Goal: Answer question/provide support

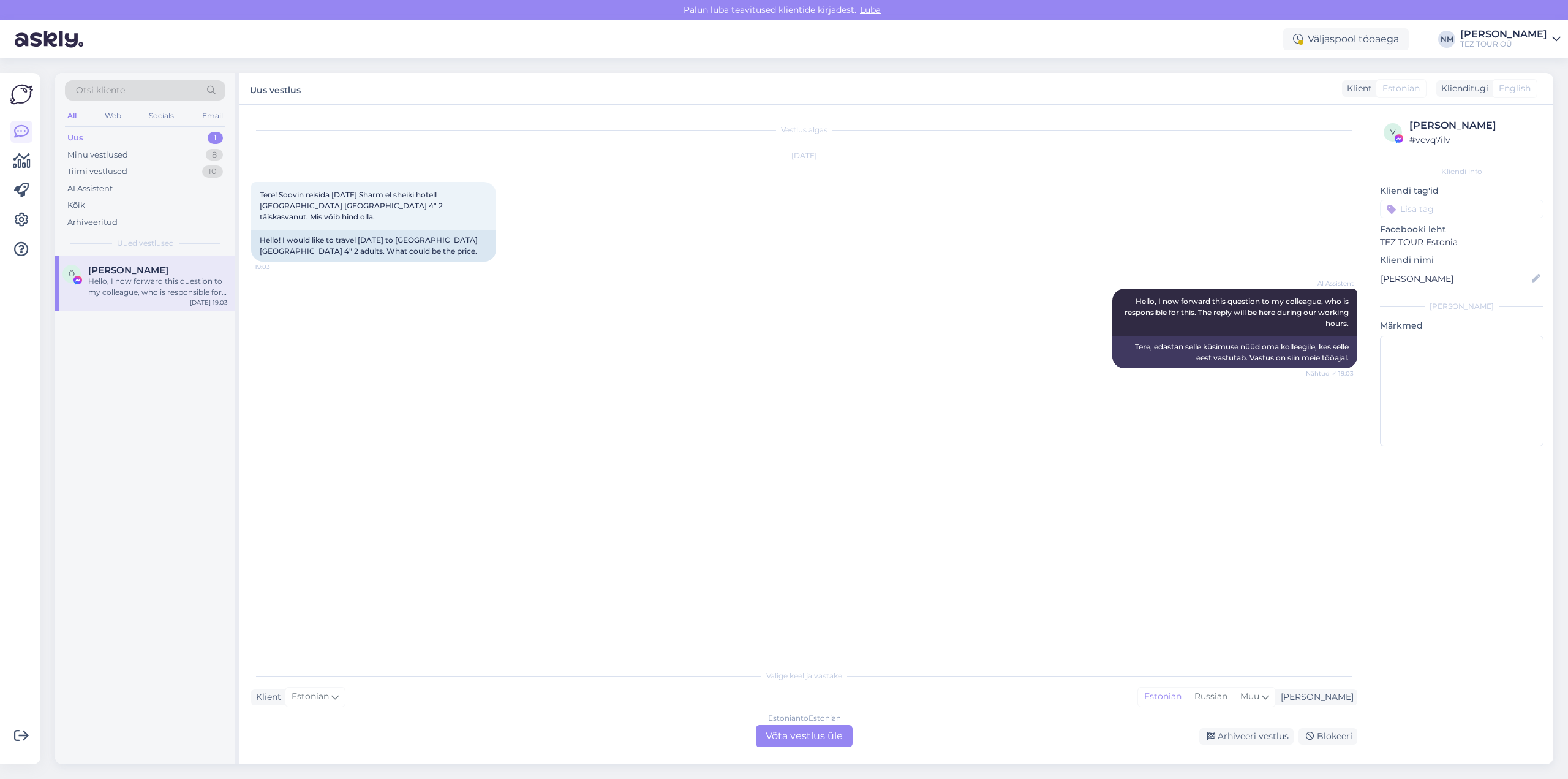
click at [216, 132] on div "1" at bounding box center [215, 138] width 15 height 12
click at [834, 737] on div "Estonian to Estonian Võta vestlus üle" at bounding box center [804, 736] width 97 height 22
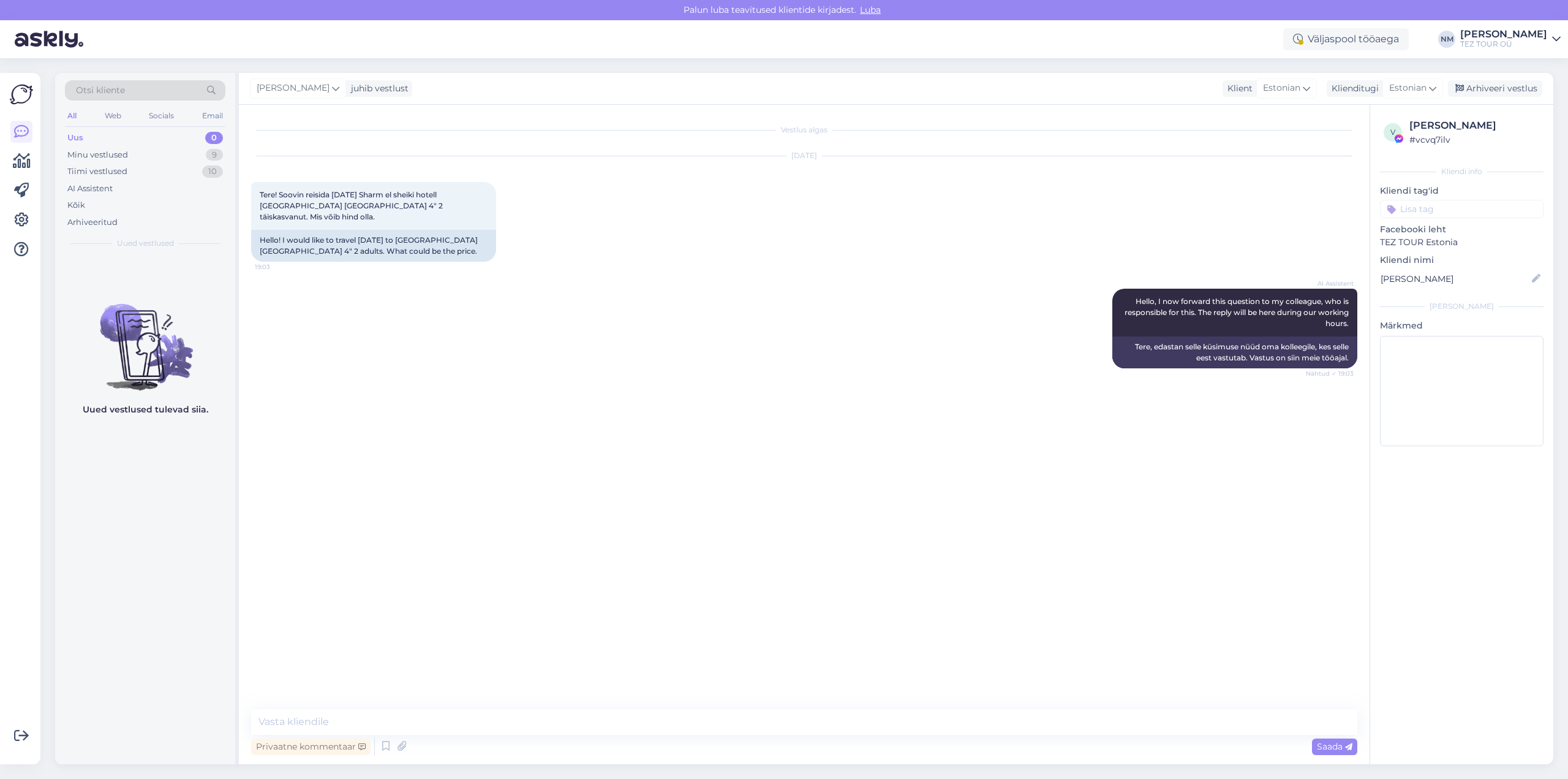
click at [1456, 204] on input at bounding box center [1462, 209] width 163 height 18
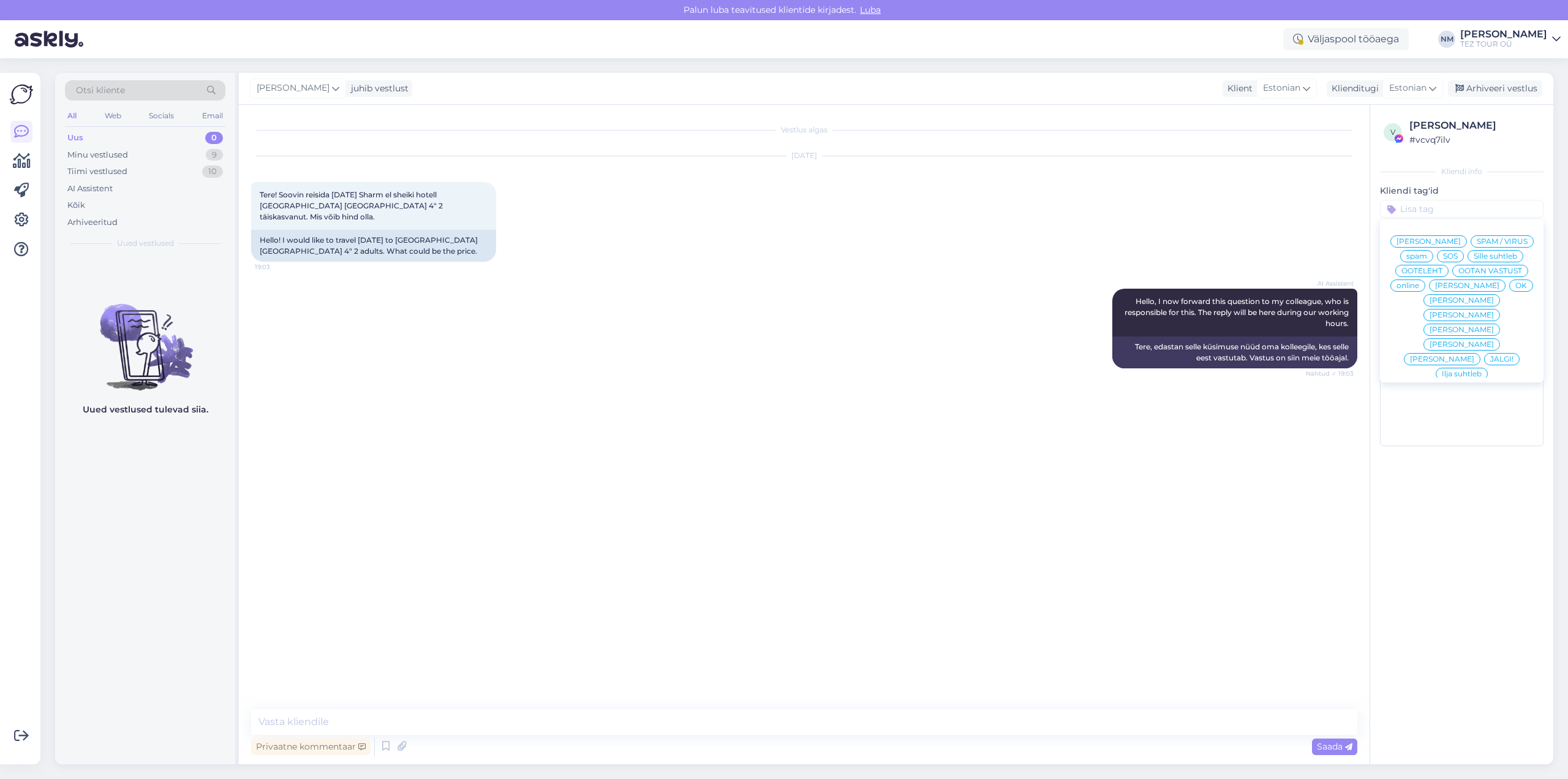
click at [1494, 318] on span "[PERSON_NAME]" at bounding box center [1462, 315] width 64 height 7
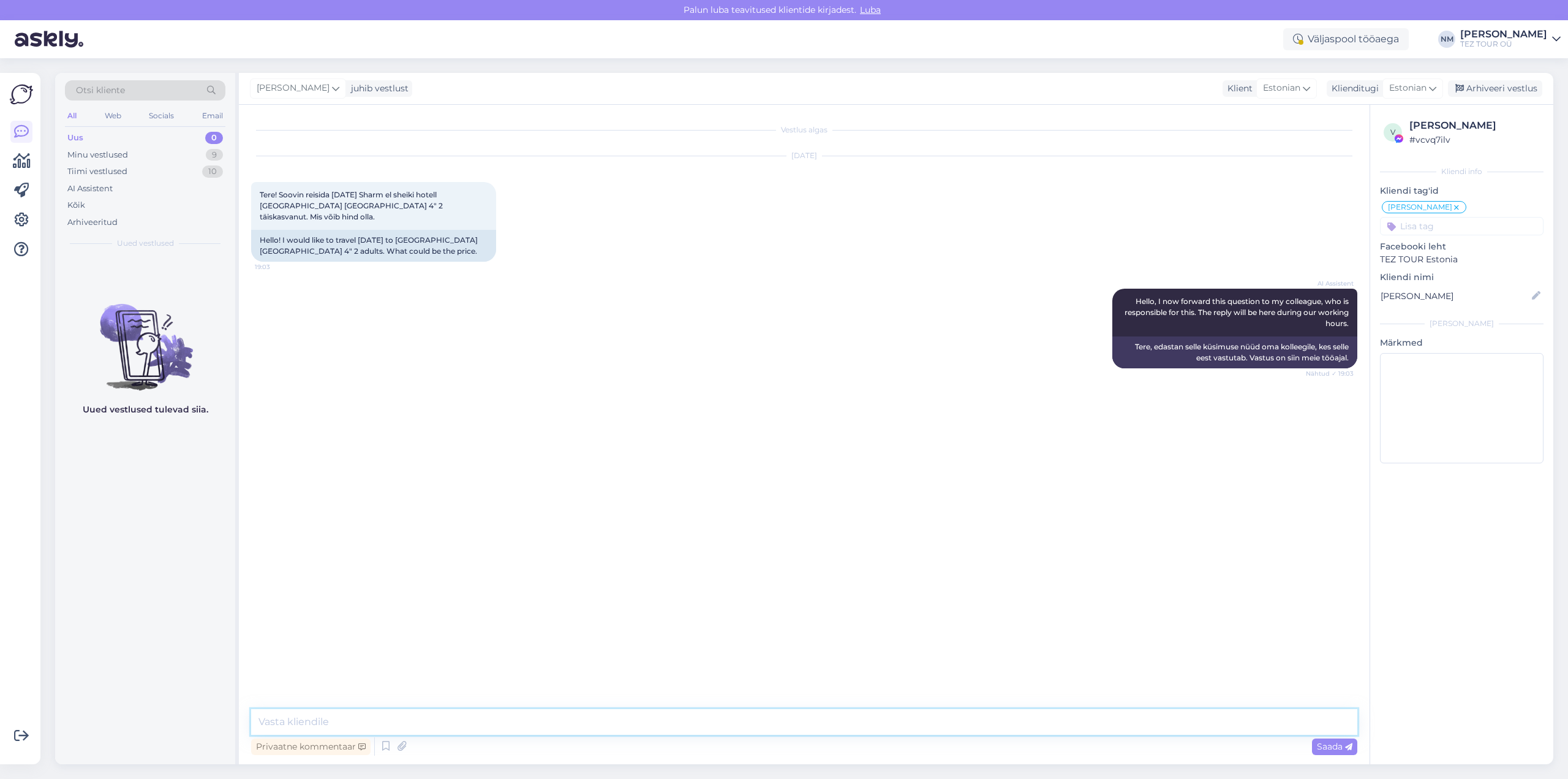
click at [307, 724] on textarea at bounding box center [804, 721] width 1106 height 26
paste textarea "Täname, et tunnete huvi TEZ TOURi poolt pakutavate reisiteenuste vastu."
type textarea "Tere! Täname, et tunnete huvi TEZ TOURi poolt pakutavate reisiteenuste vastu."
click at [269, 720] on textarea at bounding box center [804, 721] width 1106 height 26
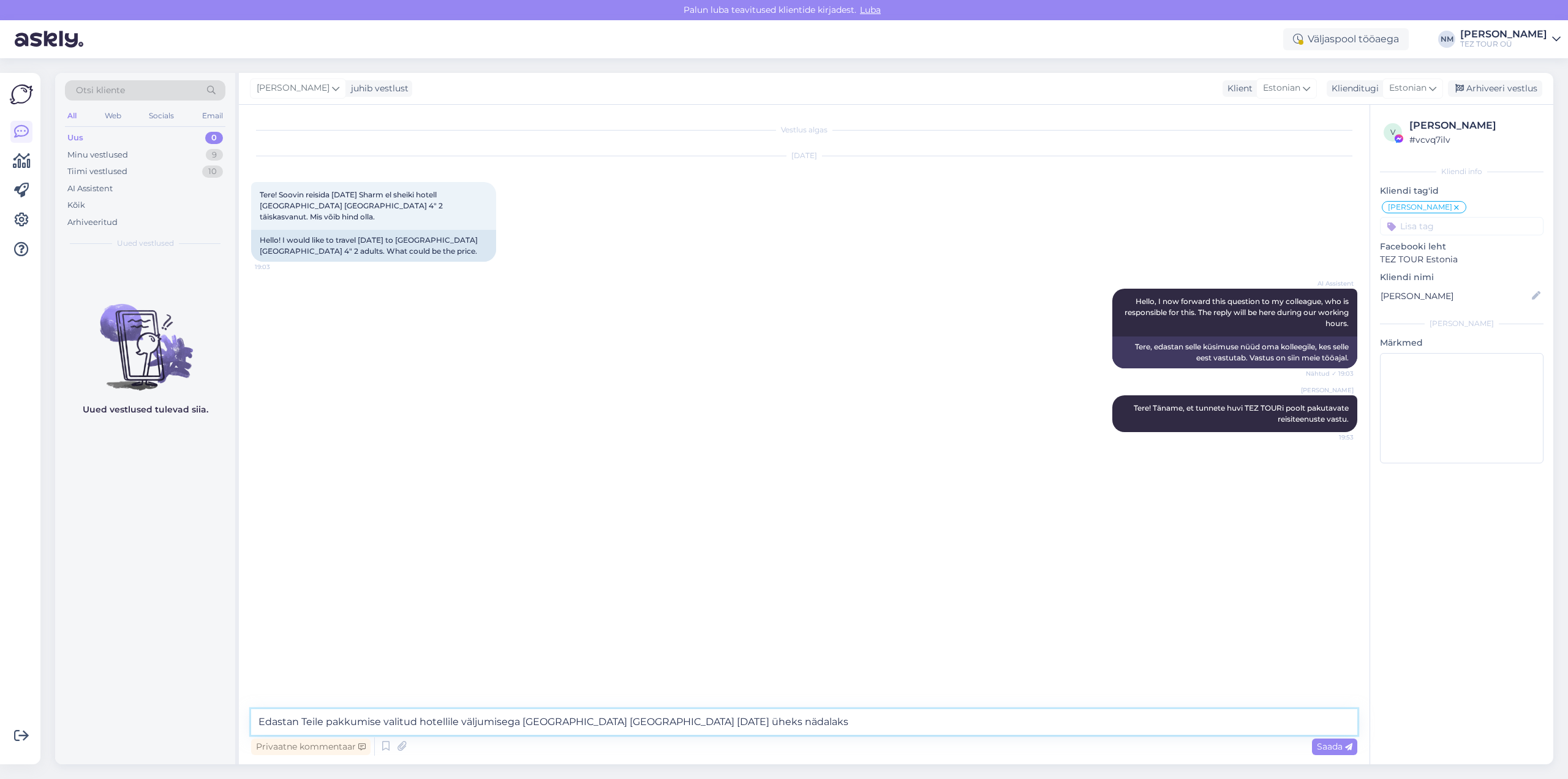
type textarea "Edastan Teile pakkumise valitud hotellile väljumisega [GEOGRAPHIC_DATA] [GEOGRA…"
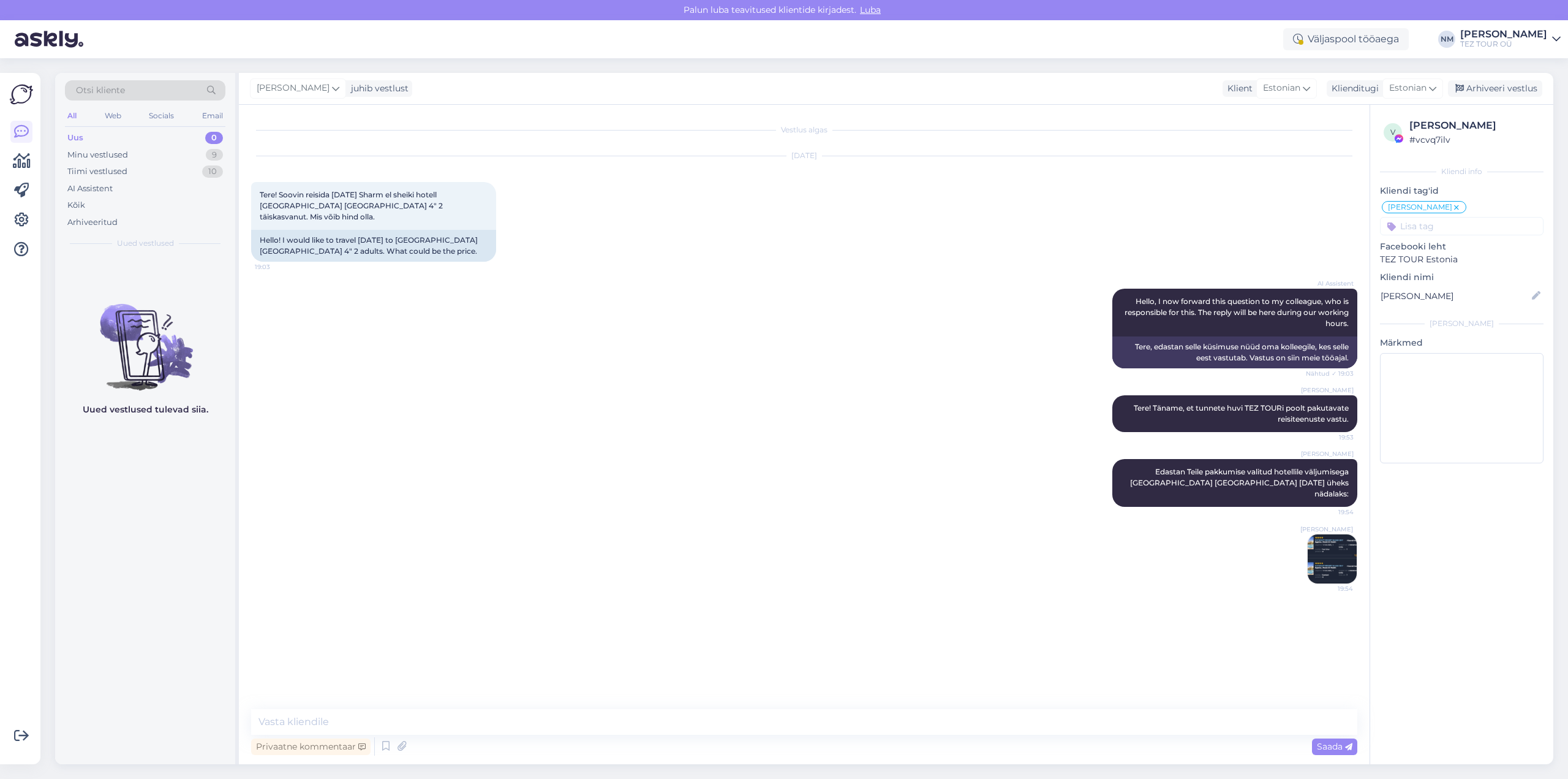
click at [1332, 554] on img at bounding box center [1332, 559] width 49 height 49
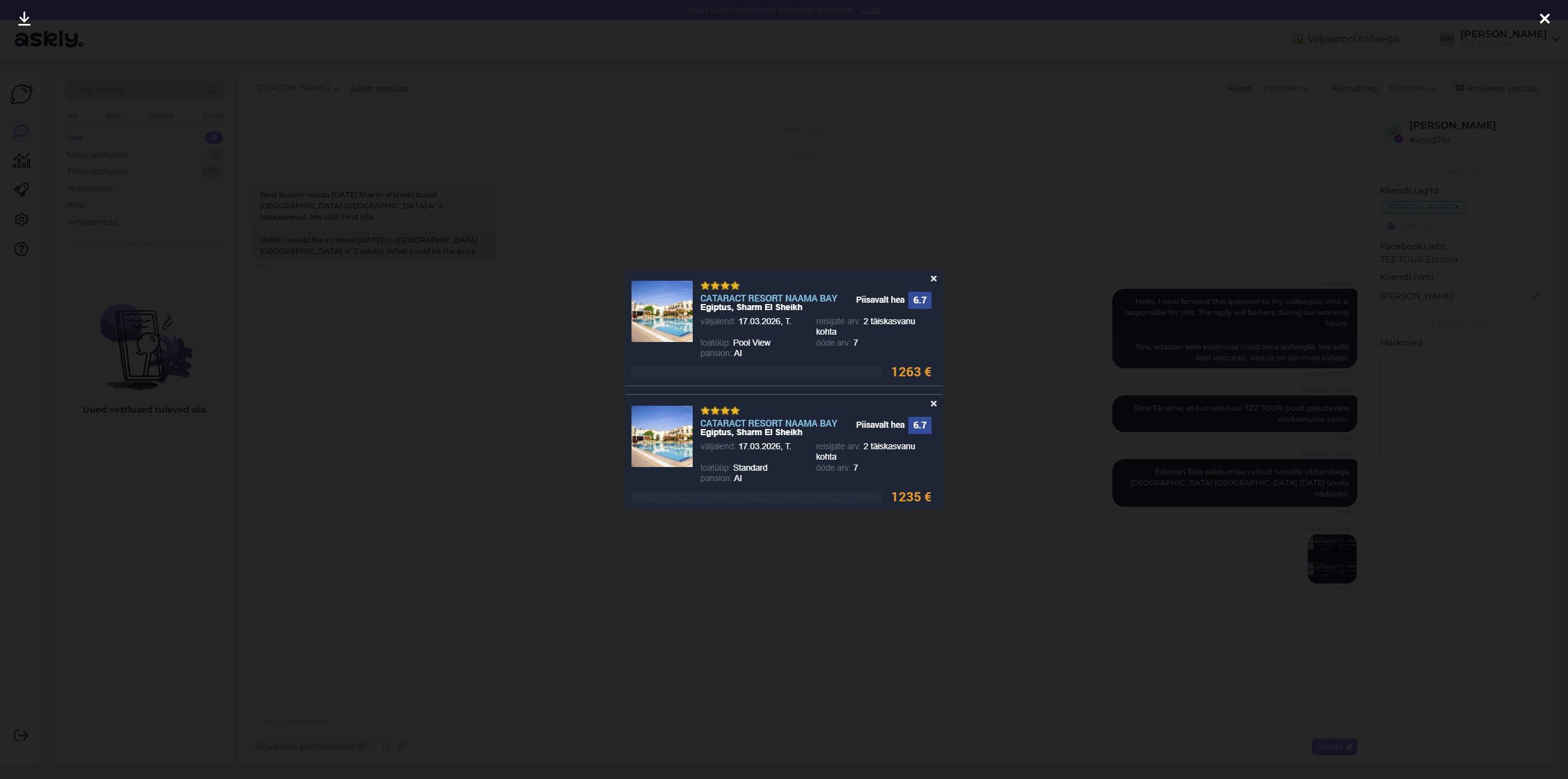
click at [1542, 15] on icon at bounding box center [1545, 20] width 9 height 16
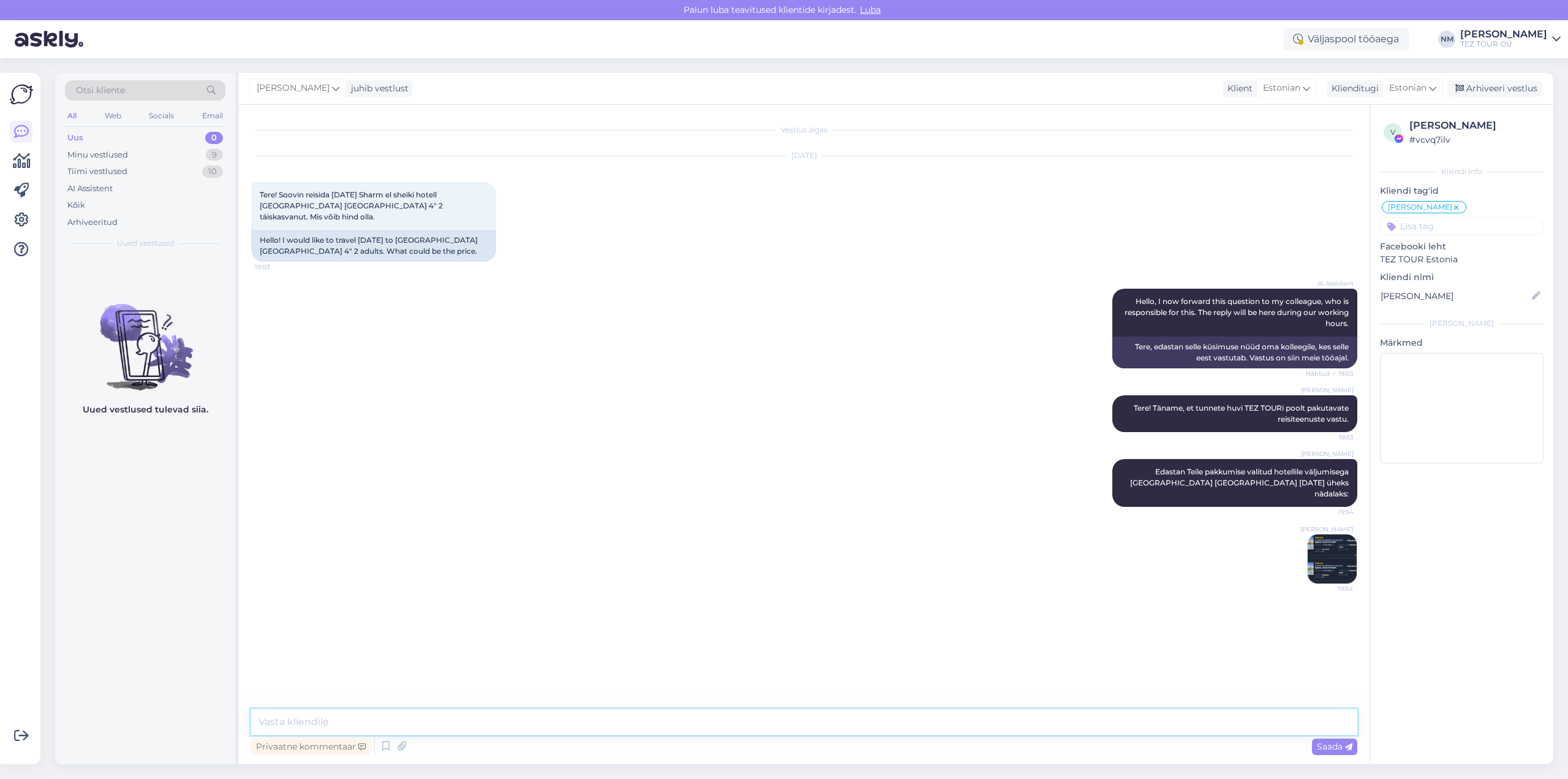
click at [421, 724] on textarea at bounding box center [804, 721] width 1106 height 26
paste textarea "Pakkumises olevad reisipakettide hinnad sisaldavad: - edasi-tagasi turistiklass…"
type textarea "Pakkumises olevad reisipakettide hinnad sisaldavad: - edasi-tagasi turistiklass…"
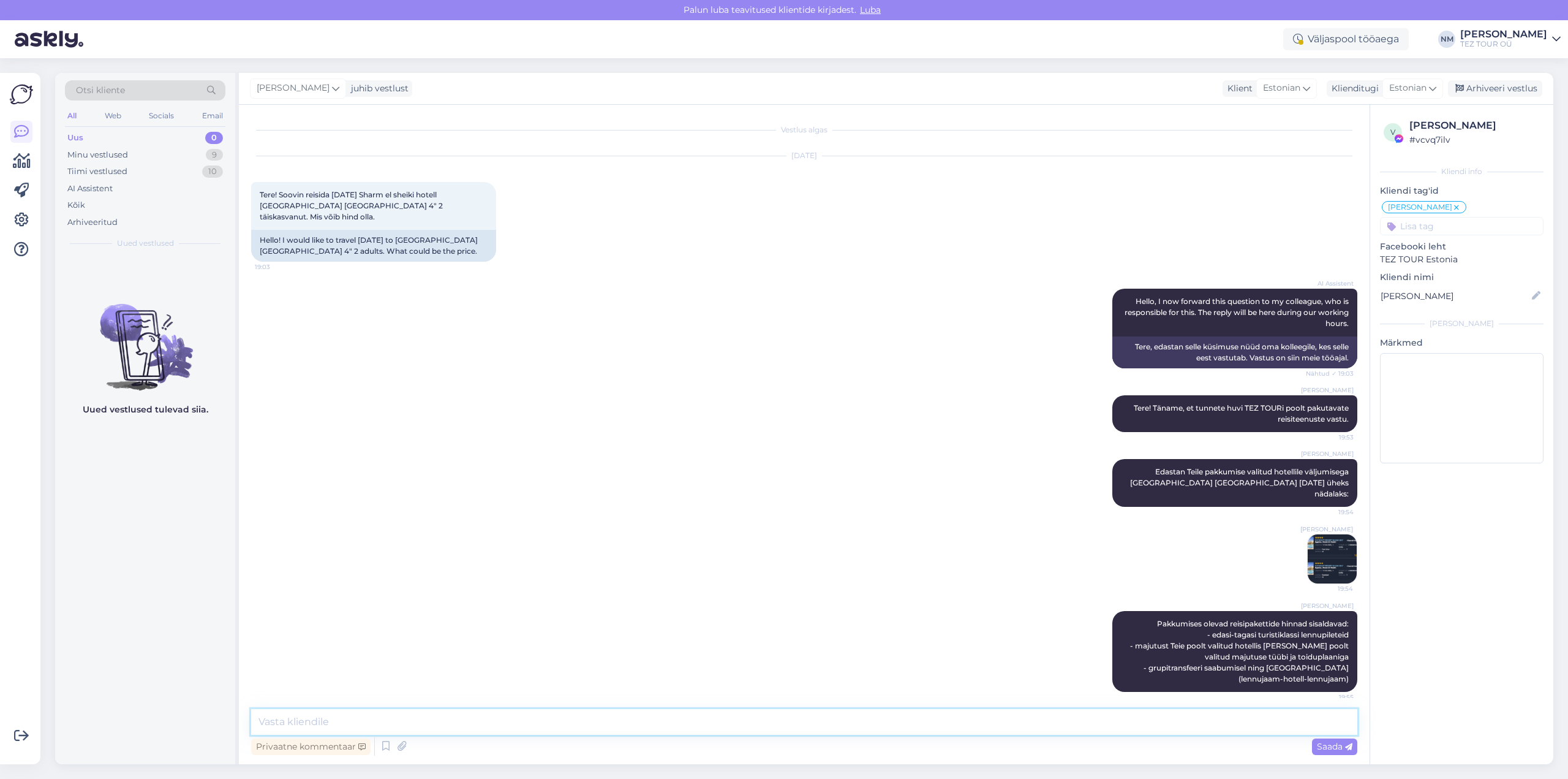
click at [373, 726] on textarea at bounding box center [804, 721] width 1106 height 26
paste textarea "Broneerimiseks palume saata reisijate nimed, isikukoodid, kontaktelefoni numbri…"
type textarea "Broneerimiseks palume saata reisijate nimed, isikukoodid, kontaktelefoni numbri…"
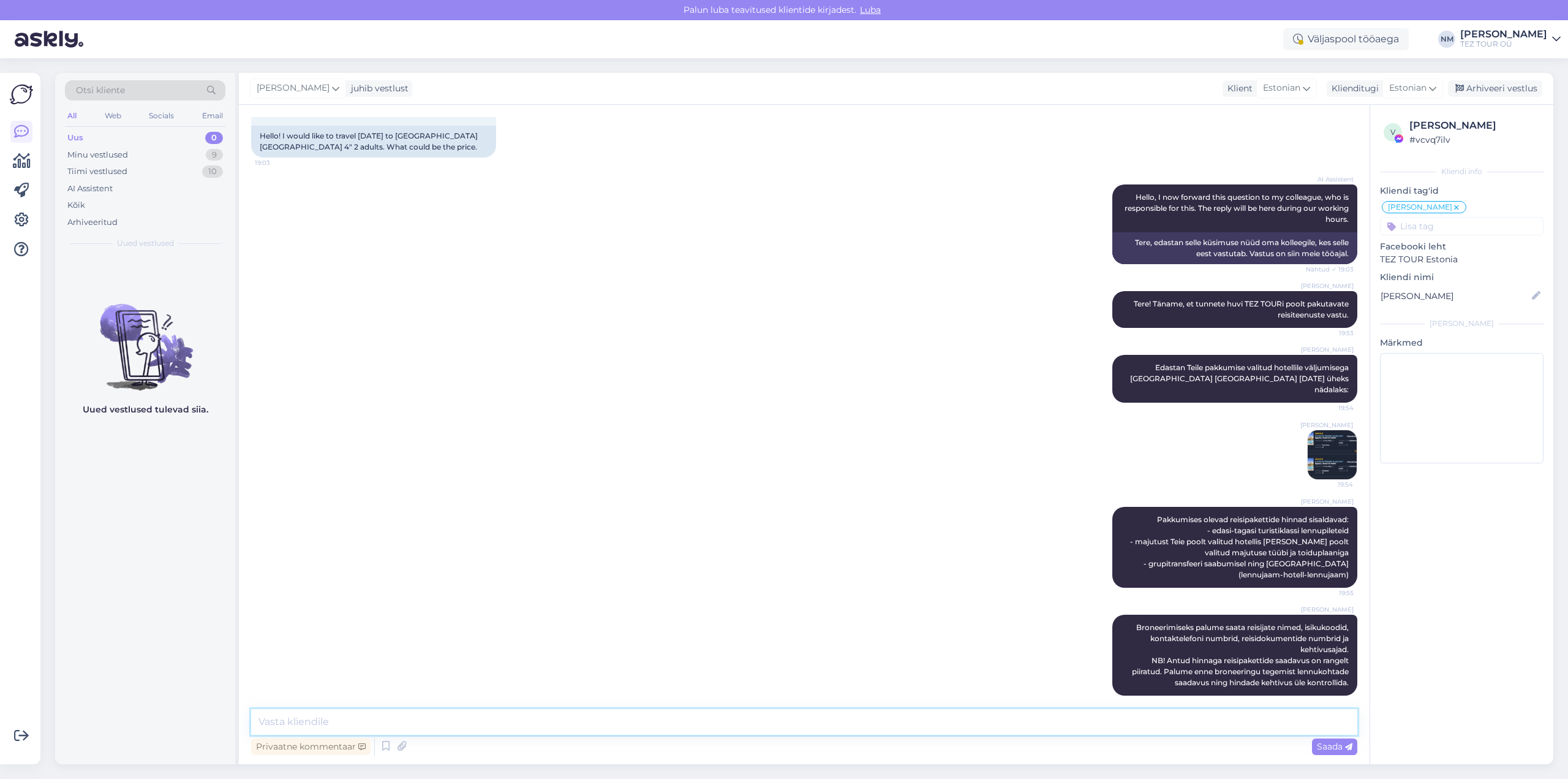
click at [342, 719] on textarea at bounding box center [804, 721] width 1106 height 26
paste textarea "Maksetingimused - [PERSON_NAME] on jäänud rohkem kui 21 kalendripäeva, tuleb ta…"
type textarea "Maksetingimused - [PERSON_NAME] on jäänud rohkem kui 21 kalendripäeva, tuleb ta…"
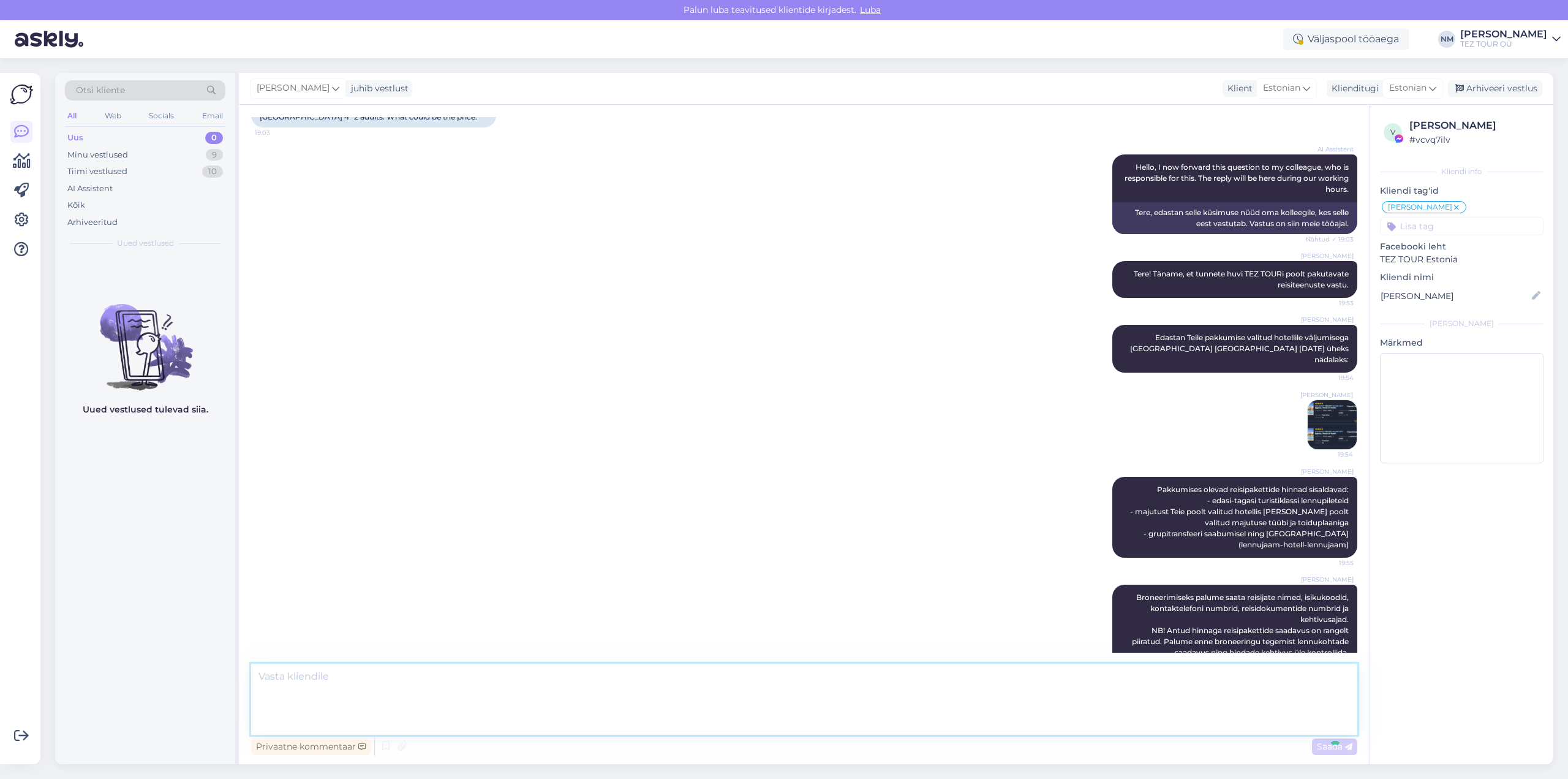
scroll to position [212, 0]
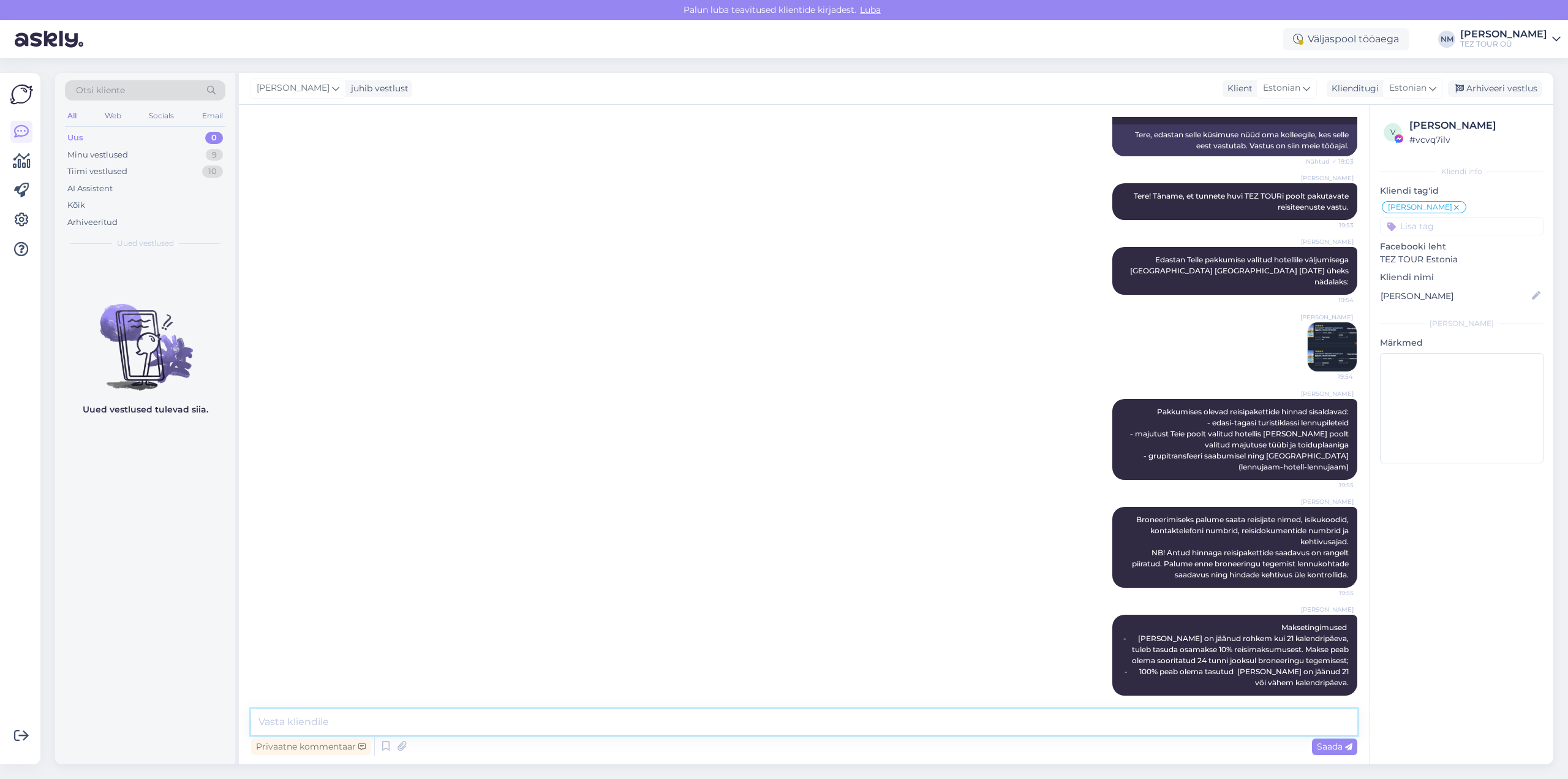
click at [373, 726] on textarea at bounding box center [804, 721] width 1106 height 26
paste textarea "Jään [PERSON_NAME] tagasisidet ootama."
type textarea "Jään [PERSON_NAME] tagasisidet ootama."
